Goal: Information Seeking & Learning: Learn about a topic

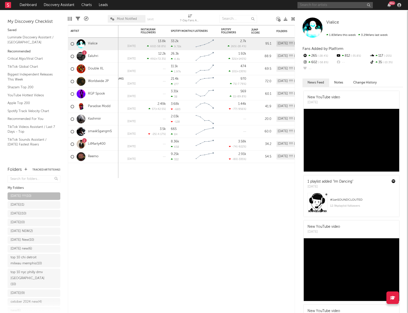
click at [322, 7] on input "text" at bounding box center [334, 5] width 75 height 6
click at [325, 3] on input "finesse" at bounding box center [334, 5] width 75 height 6
click at [321, 5] on input "finesse" at bounding box center [334, 5] width 75 height 6
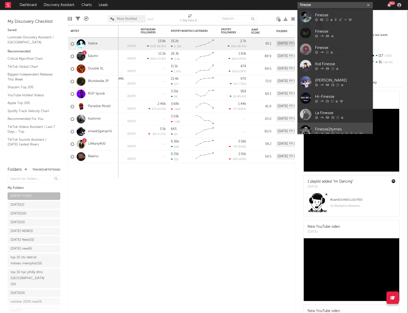
type input "finesse"
click at [329, 128] on div "Finesse2tymes" at bounding box center [342, 129] width 55 height 6
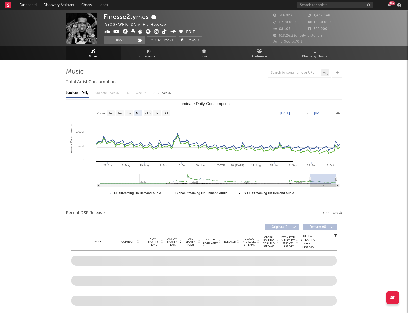
scroll to position [5, 0]
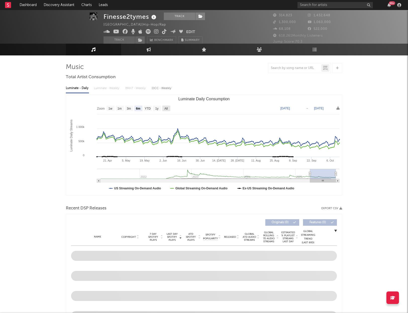
click at [165, 109] on text "All" at bounding box center [165, 109] width 3 height 4
select select "All"
type input "[DATE]"
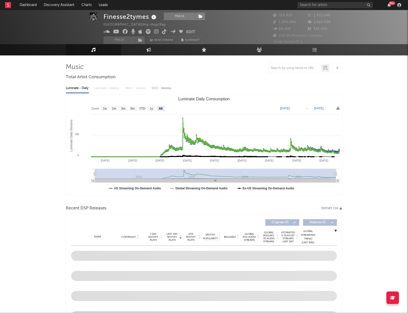
scroll to position [7, 0]
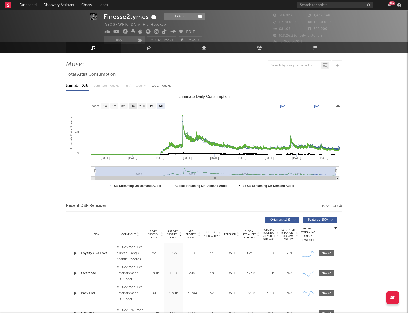
click at [132, 106] on text "6m" at bounding box center [132, 106] width 4 height 4
select select "6m"
type input "[DATE]"
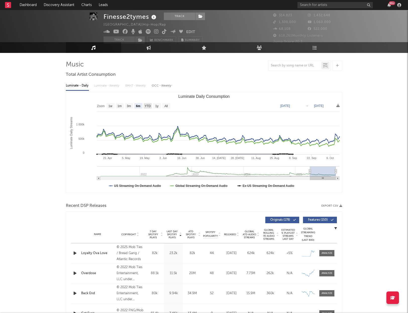
click at [148, 106] on text "YTD" at bounding box center [148, 106] width 6 height 4
select select "YTD"
type input "[DATE]"
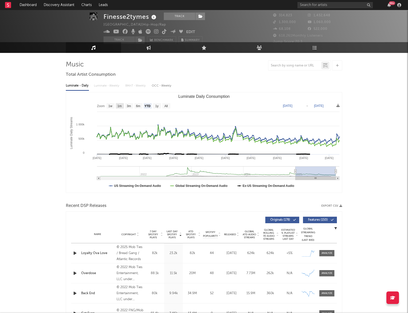
click at [120, 106] on text "1m" at bounding box center [119, 106] width 4 height 4
select select "1m"
type input "[DATE]"
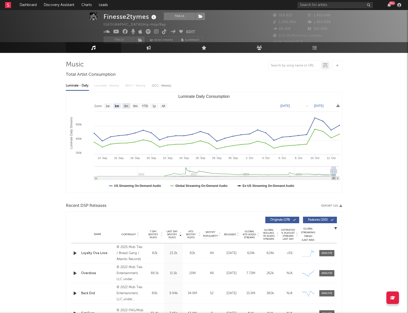
click at [126, 106] on text "3m" at bounding box center [126, 106] width 4 height 4
select select "3m"
type input "[DATE]"
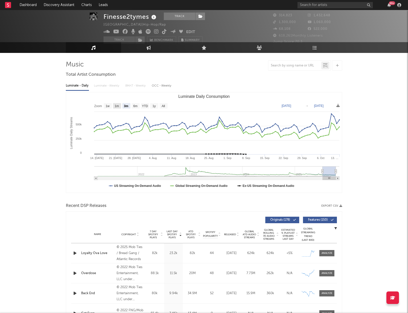
click at [118, 106] on text "1m" at bounding box center [117, 106] width 4 height 4
select select "1m"
type input "[DATE]"
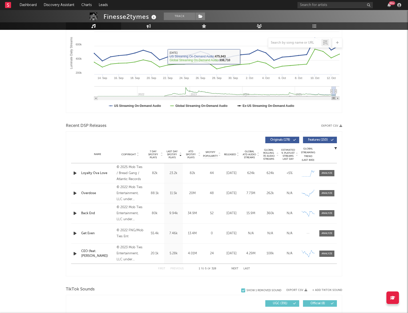
scroll to position [107, 0]
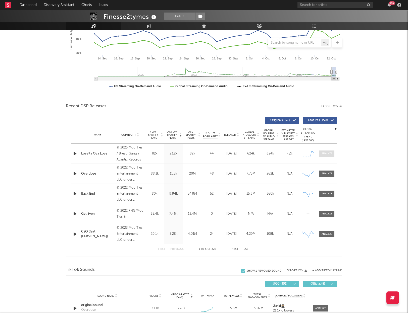
click at [327, 155] on div at bounding box center [326, 154] width 11 height 4
select select "1w"
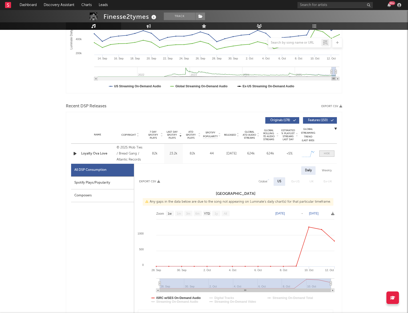
click at [327, 153] on div at bounding box center [326, 154] width 6 height 4
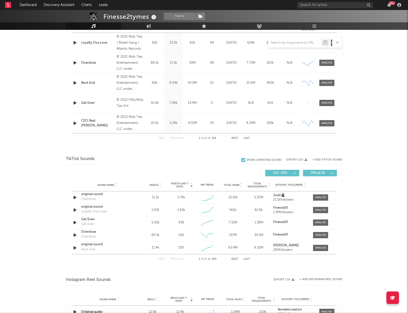
scroll to position [239, 0]
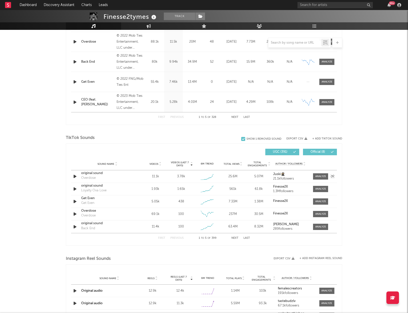
click at [77, 176] on icon "button" at bounding box center [74, 176] width 5 height 6
click at [74, 190] on icon "button" at bounding box center [74, 189] width 5 height 6
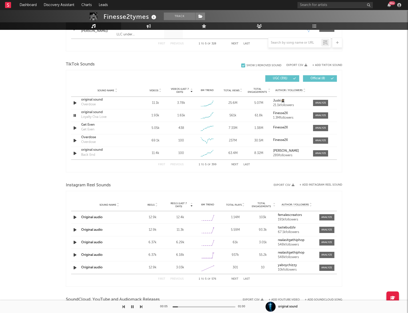
scroll to position [313, 0]
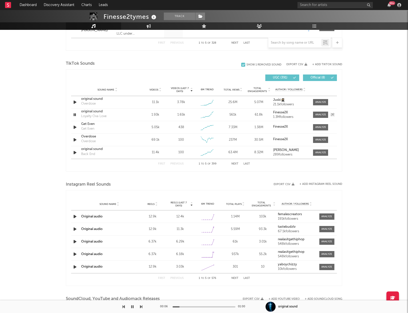
click at [76, 113] on icon "button" at bounding box center [74, 115] width 5 height 6
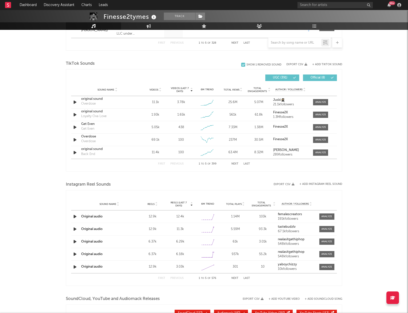
click at [77, 216] on icon "button" at bounding box center [74, 217] width 5 height 6
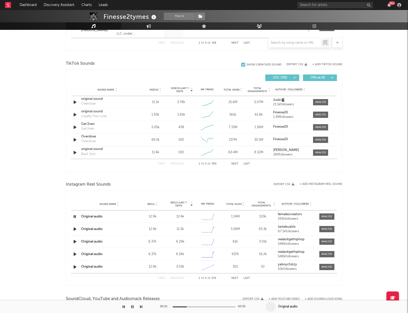
click at [75, 229] on icon "button" at bounding box center [74, 229] width 5 height 6
click at [75, 241] on icon "button" at bounding box center [74, 242] width 5 height 6
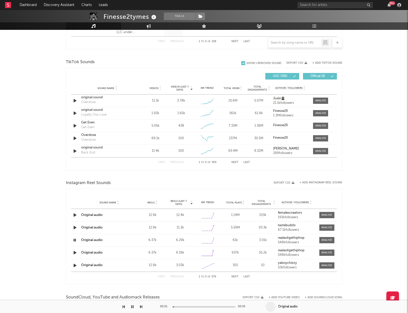
click at [75, 252] on icon "button" at bounding box center [74, 253] width 5 height 6
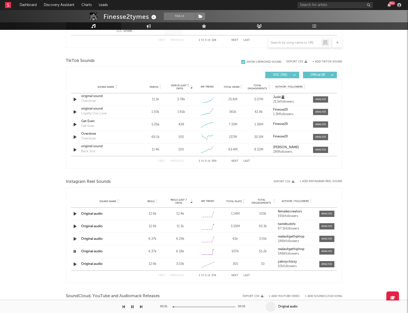
scroll to position [319, 0]
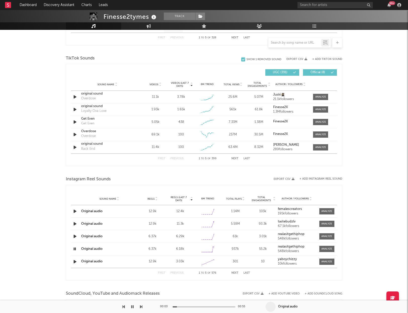
click at [75, 261] on icon "button" at bounding box center [74, 262] width 5 height 6
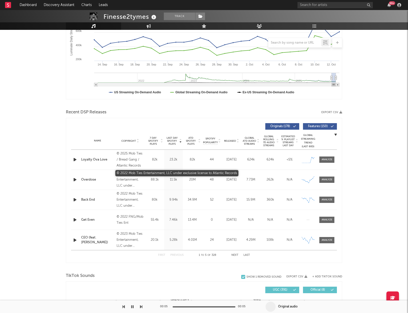
scroll to position [0, 0]
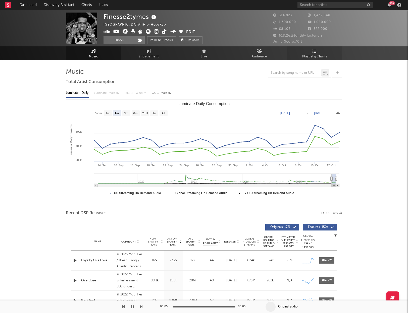
click at [318, 54] on span "Playlists/Charts" at bounding box center [314, 57] width 25 height 6
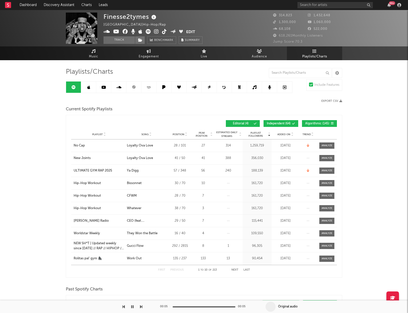
click at [89, 87] on icon at bounding box center [88, 87] width 3 height 4
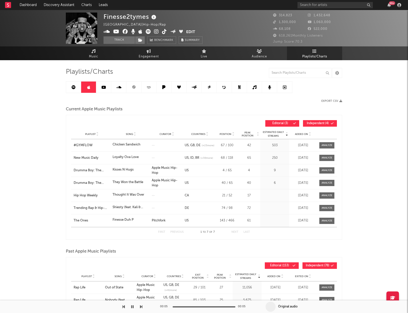
click at [134, 87] on icon at bounding box center [133, 87] width 3 height 3
